Goal: Find specific page/section: Find specific page/section

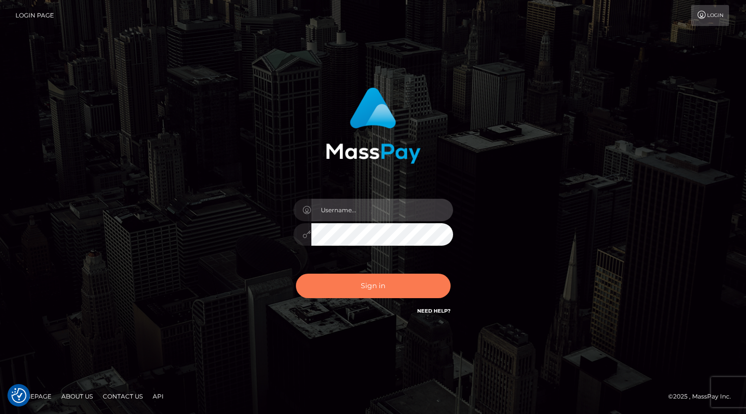
type input "grace.rush"
click at [377, 285] on button "Sign in" at bounding box center [373, 286] width 155 height 24
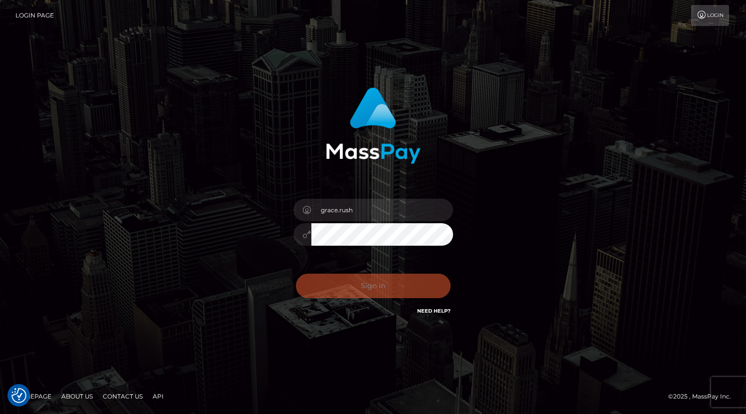
click at [523, 240] on div "grace.rush Sign in" at bounding box center [373, 207] width 569 height 254
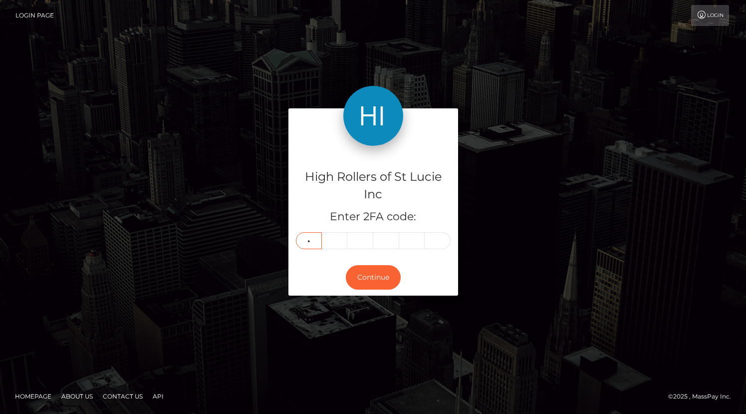
type input "1"
type input "3"
type input "6"
type input "3"
type input "0"
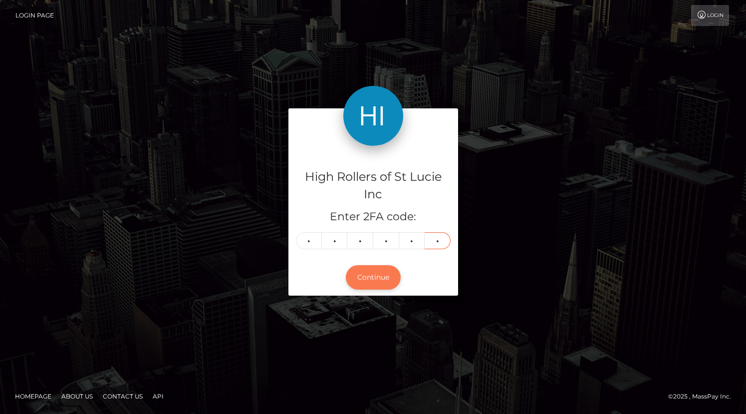
type input "0"
click at [369, 281] on button "Continue" at bounding box center [373, 277] width 55 height 24
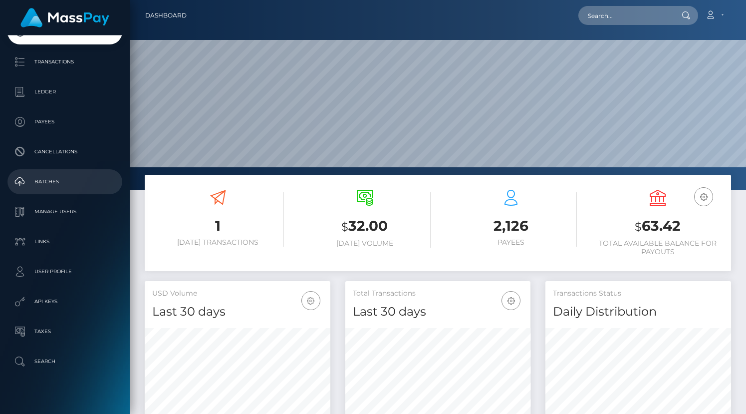
scroll to position [75, 0]
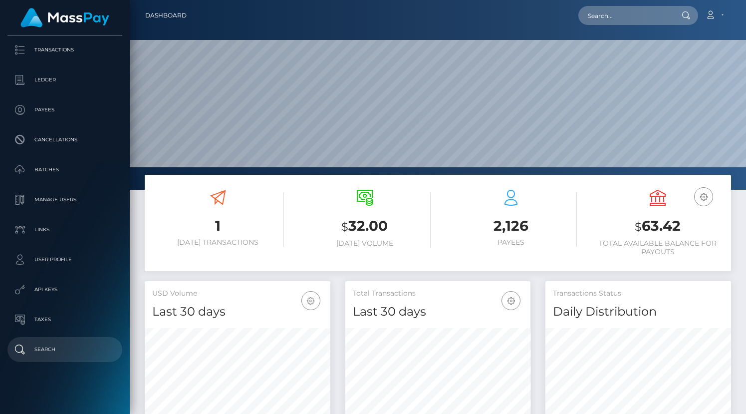
click at [52, 341] on link "Search" at bounding box center [64, 349] width 115 height 25
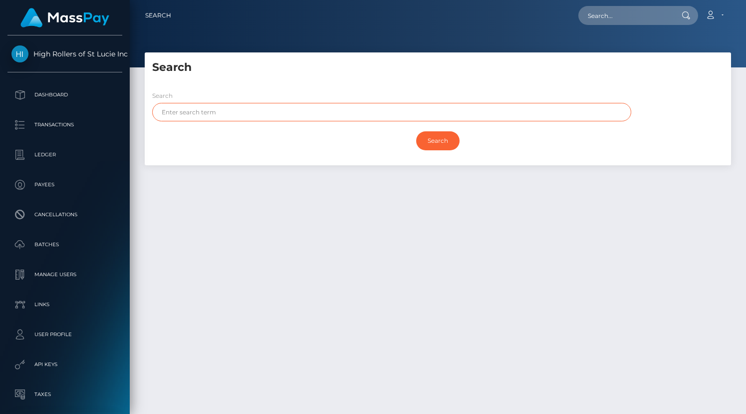
click at [241, 115] on input "text" at bounding box center [391, 112] width 479 height 18
paste input "Evelyn Martinez"
type input "Evelyn Martinez"
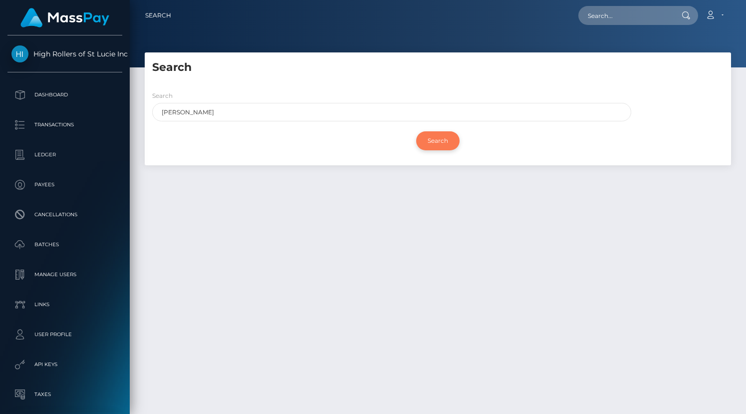
click at [437, 137] on input "Search" at bounding box center [437, 140] width 43 height 19
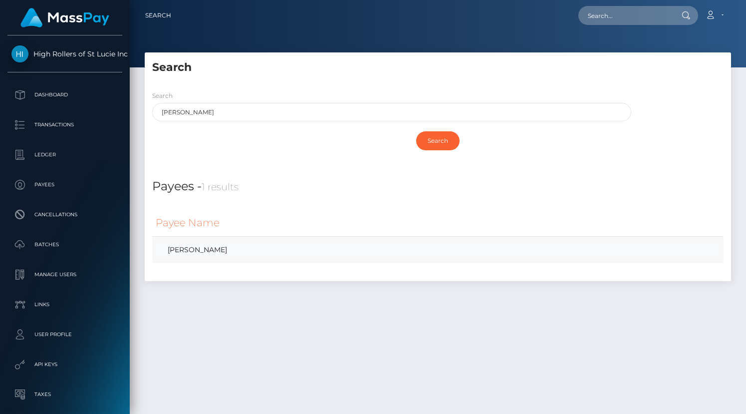
click at [224, 255] on link "EVELYN MARTINEZ" at bounding box center [438, 250] width 565 height 14
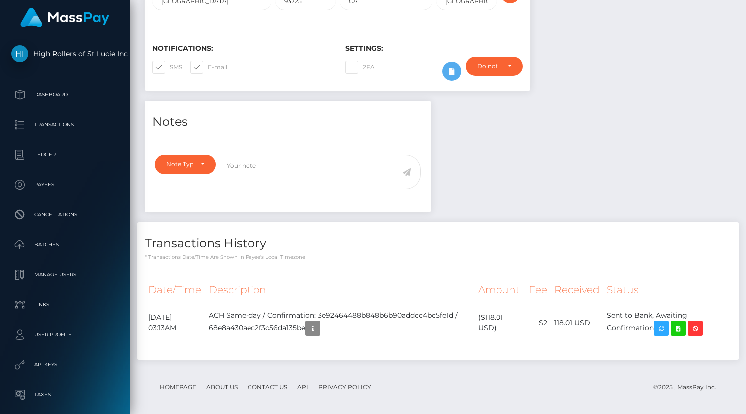
scroll to position [247, 0]
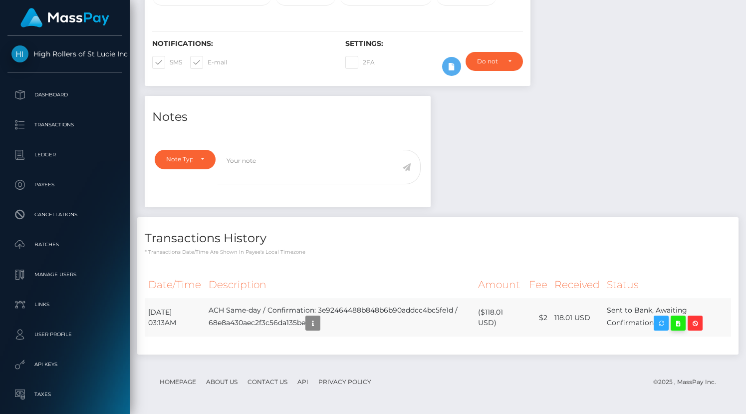
click at [685, 326] on icon at bounding box center [679, 323] width 12 height 12
click at [545, 203] on div "Notes Note Type Compliance Clear Compliance General Note Type" at bounding box center [438, 230] width 602 height 269
click at [570, 184] on div "Notes Note Type Compliance Clear Compliance General Note Type" at bounding box center [438, 230] width 602 height 269
